Goal: Transaction & Acquisition: Purchase product/service

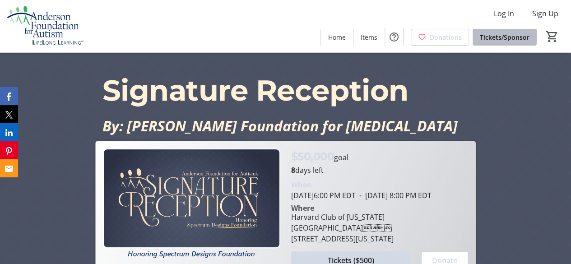
click at [502, 35] on span "Tickets/Sponsor" at bounding box center [505, 37] width 50 height 9
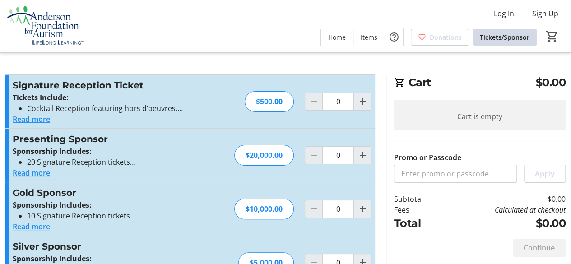
scroll to position [45, 0]
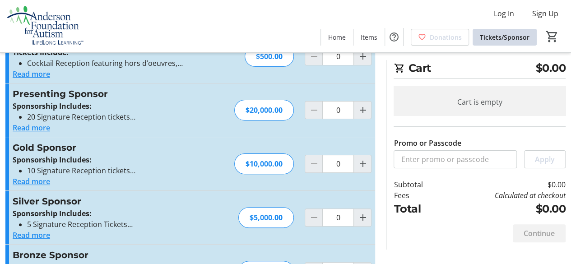
click at [30, 231] on button "Read more" at bounding box center [31, 235] width 37 height 11
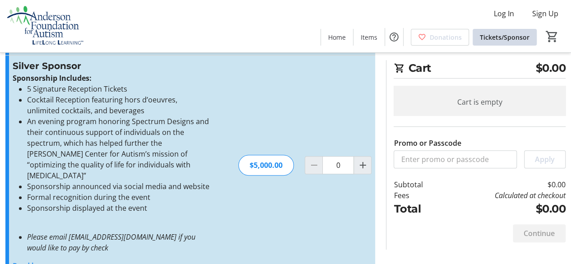
scroll to position [135, 0]
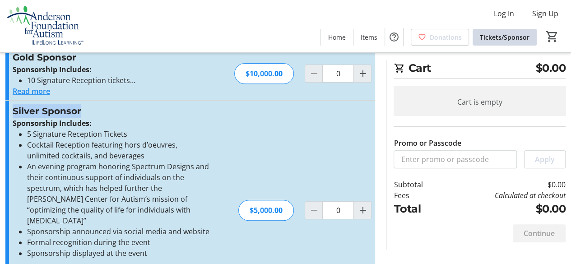
drag, startPoint x: 84, startPoint y: 111, endPoint x: 1, endPoint y: 108, distance: 82.7
click at [1, 108] on section "Promo or Passcode Apply Signature Reception Ticket Tickets Include: Cocktail Re…" at bounding box center [190, 188] width 381 height 499
copy h3 "Silver Sponsor"
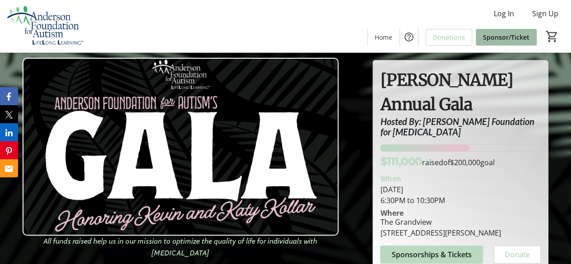
click at [492, 40] on span "Sponsor/Ticket" at bounding box center [506, 37] width 46 height 9
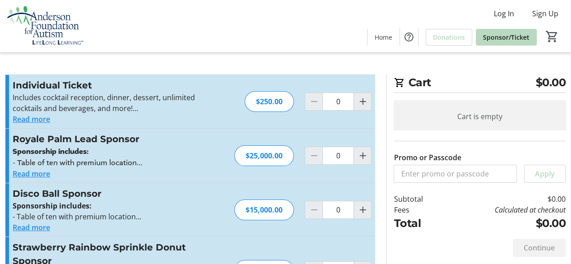
click at [37, 170] on button "Read more" at bounding box center [31, 173] width 37 height 11
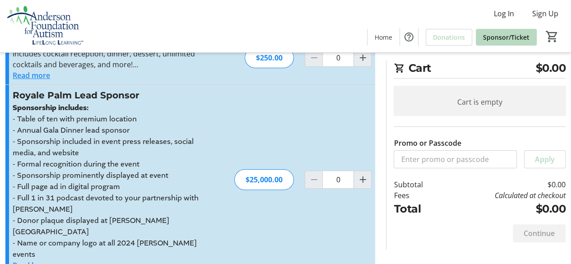
scroll to position [45, 0]
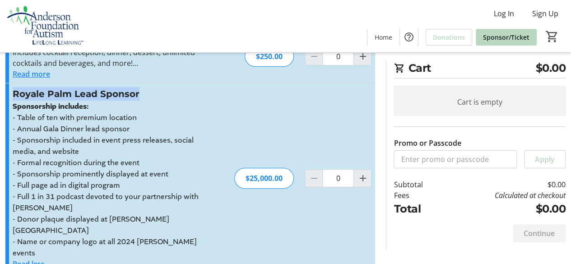
drag, startPoint x: 147, startPoint y: 87, endPoint x: 5, endPoint y: 94, distance: 141.9
click at [5, 94] on div "Royale Palm Lead Sponsor Sponsorship includes: - Table of ten with premium loca…" at bounding box center [190, 179] width 370 height 190
copy h3 "Royale Palm Lead Sponsor"
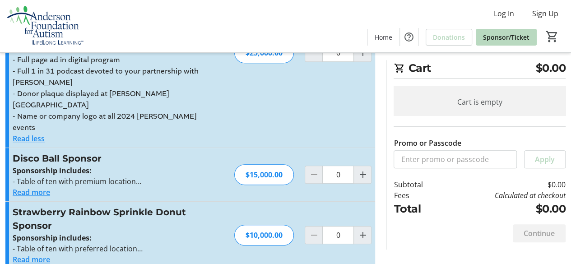
scroll to position [226, 0]
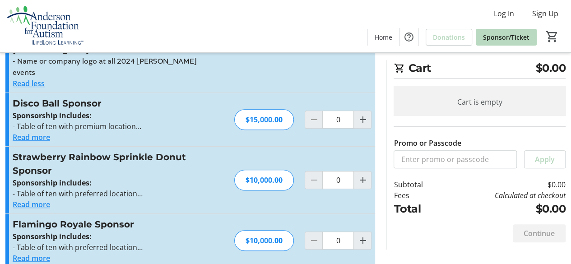
click at [39, 199] on button "Read more" at bounding box center [31, 204] width 37 height 11
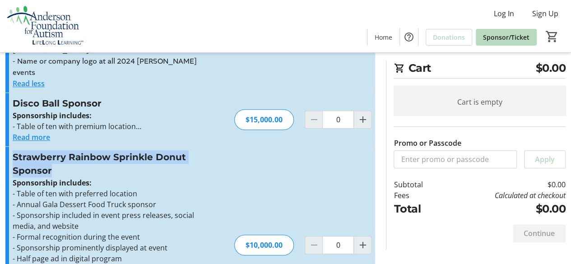
drag, startPoint x: 76, startPoint y: 149, endPoint x: 0, endPoint y: 136, distance: 76.9
copy h3 "Strawberry Rainbow Sprinkle Donut Sponsor"
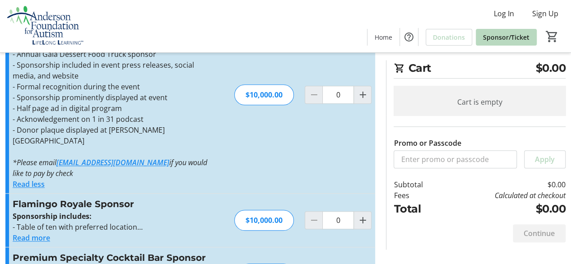
scroll to position [406, 0]
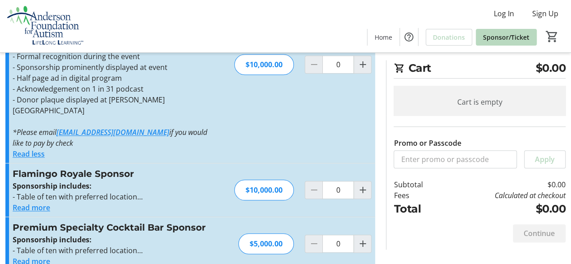
click at [37, 202] on button "Read more" at bounding box center [31, 207] width 37 height 11
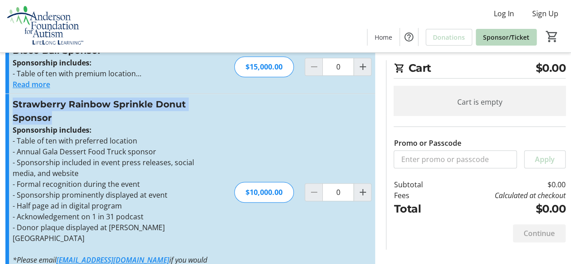
scroll to position [226, 0]
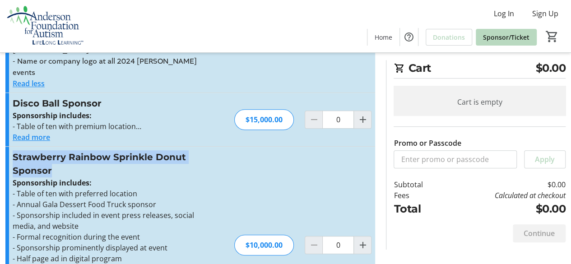
copy h3 "Strawberry Rainbow Sprinkle Donut Sponsor"
